Goal: Task Accomplishment & Management: Complete application form

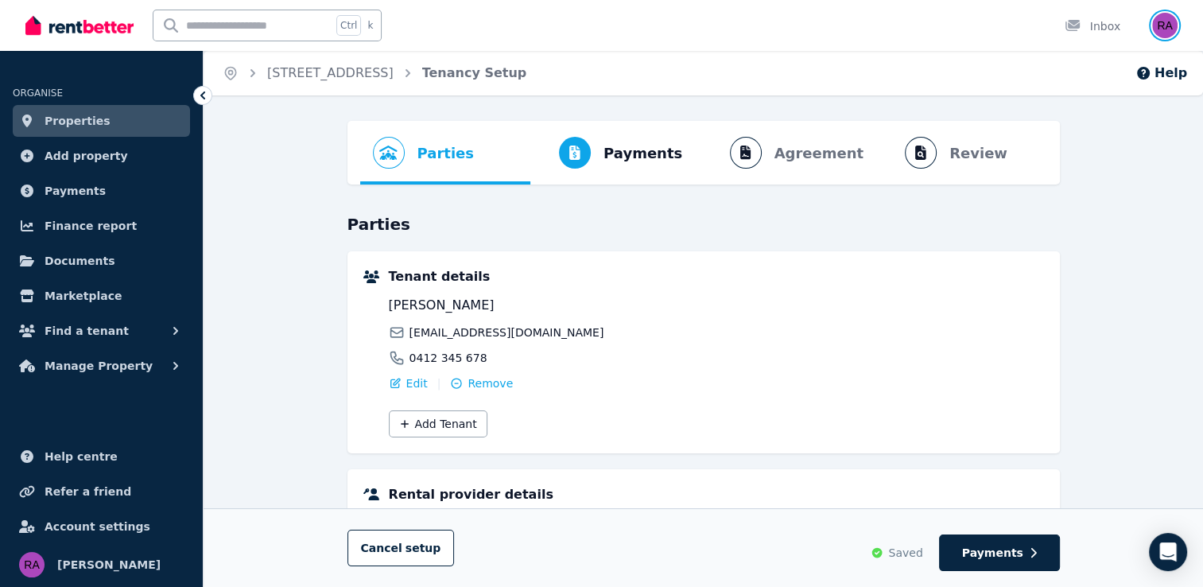
click at [1163, 25] on img "button" at bounding box center [1164, 25] width 25 height 25
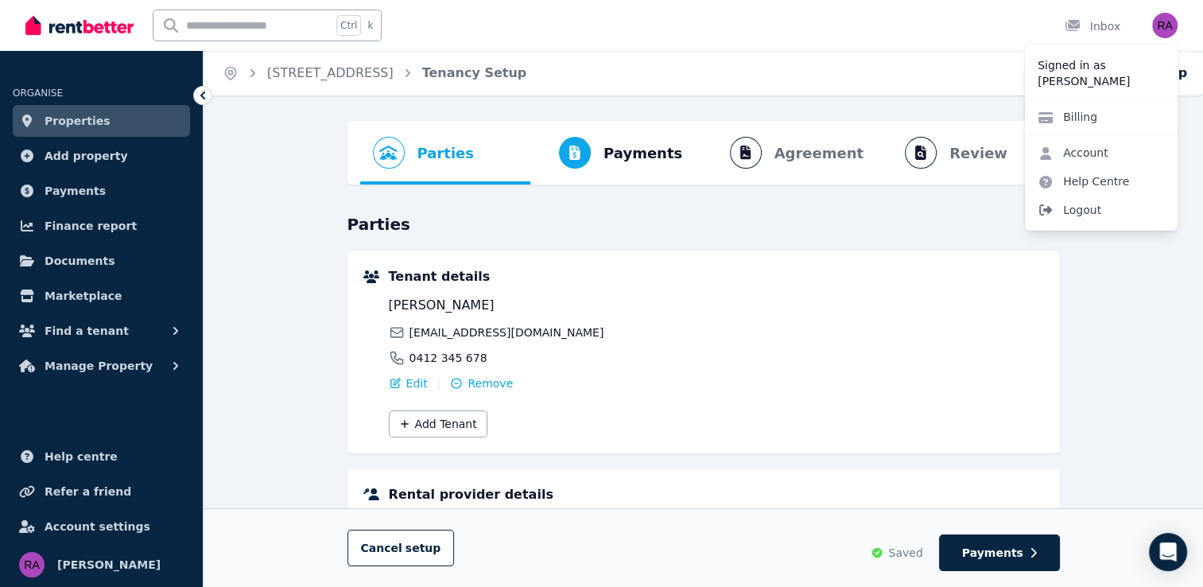
click at [1083, 215] on span "Logout" at bounding box center [1101, 210] width 153 height 29
